Goal: Information Seeking & Learning: Learn about a topic

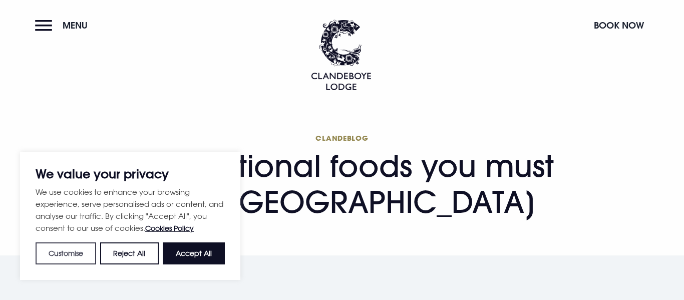
click at [78, 255] on button "Customise" at bounding box center [66, 253] width 61 height 22
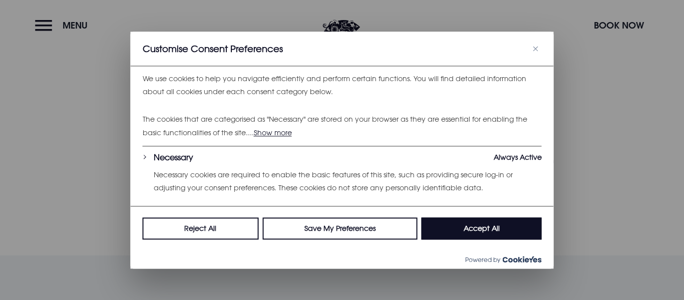
click at [534, 49] on img "Close" at bounding box center [535, 48] width 5 height 5
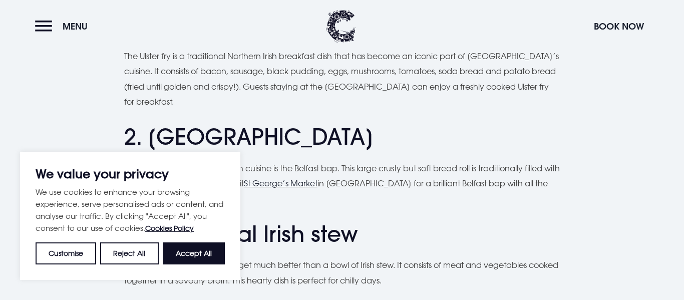
scroll to position [723, 0]
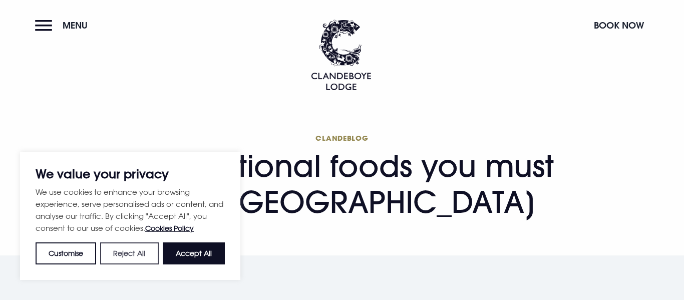
click at [119, 253] on button "Reject All" at bounding box center [129, 253] width 58 height 22
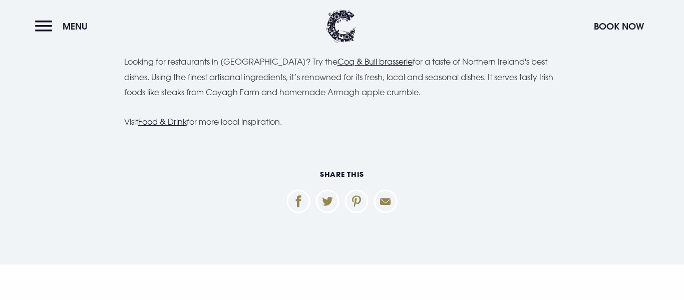
scroll to position [3310, 0]
